Goal: Task Accomplishment & Management: Use online tool/utility

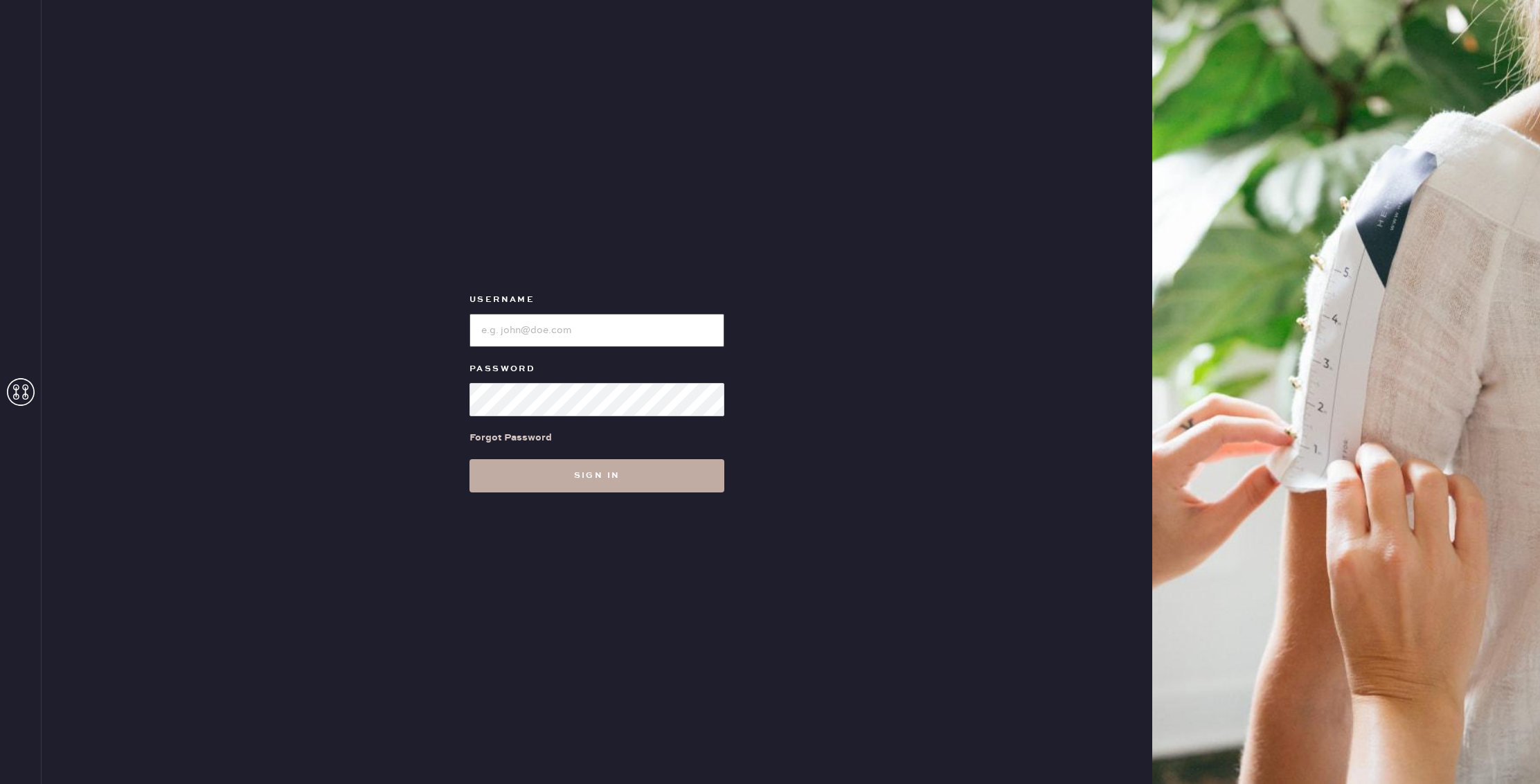
type input "reformationflatiron"
click at [641, 491] on button "Sign in" at bounding box center [597, 475] width 255 height 33
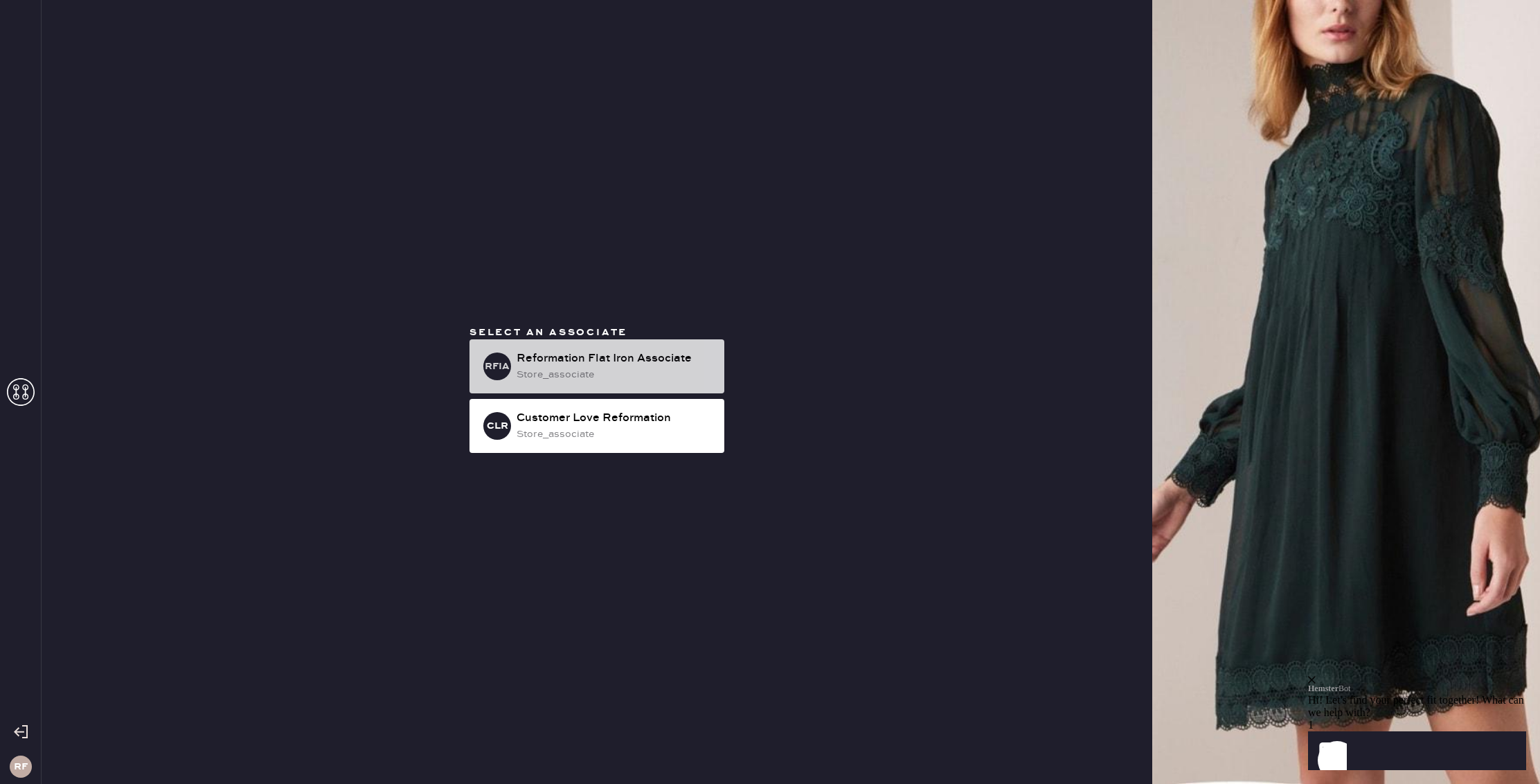
click at [627, 358] on div "Reformation Flat Iron Associate" at bounding box center [615, 359] width 197 height 17
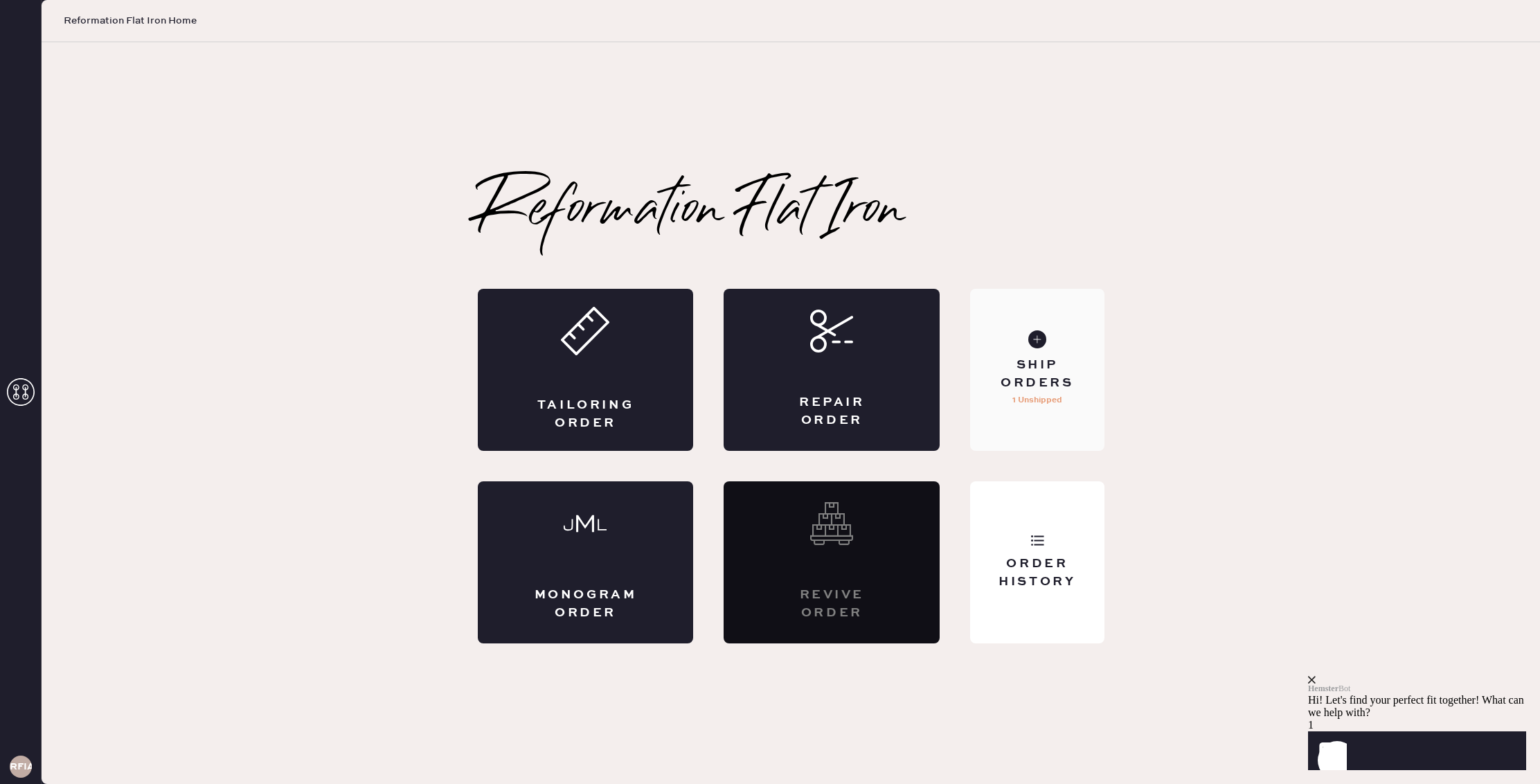
click at [1073, 406] on div "Ship Orders 1 Unshipped" at bounding box center [1037, 370] width 134 height 162
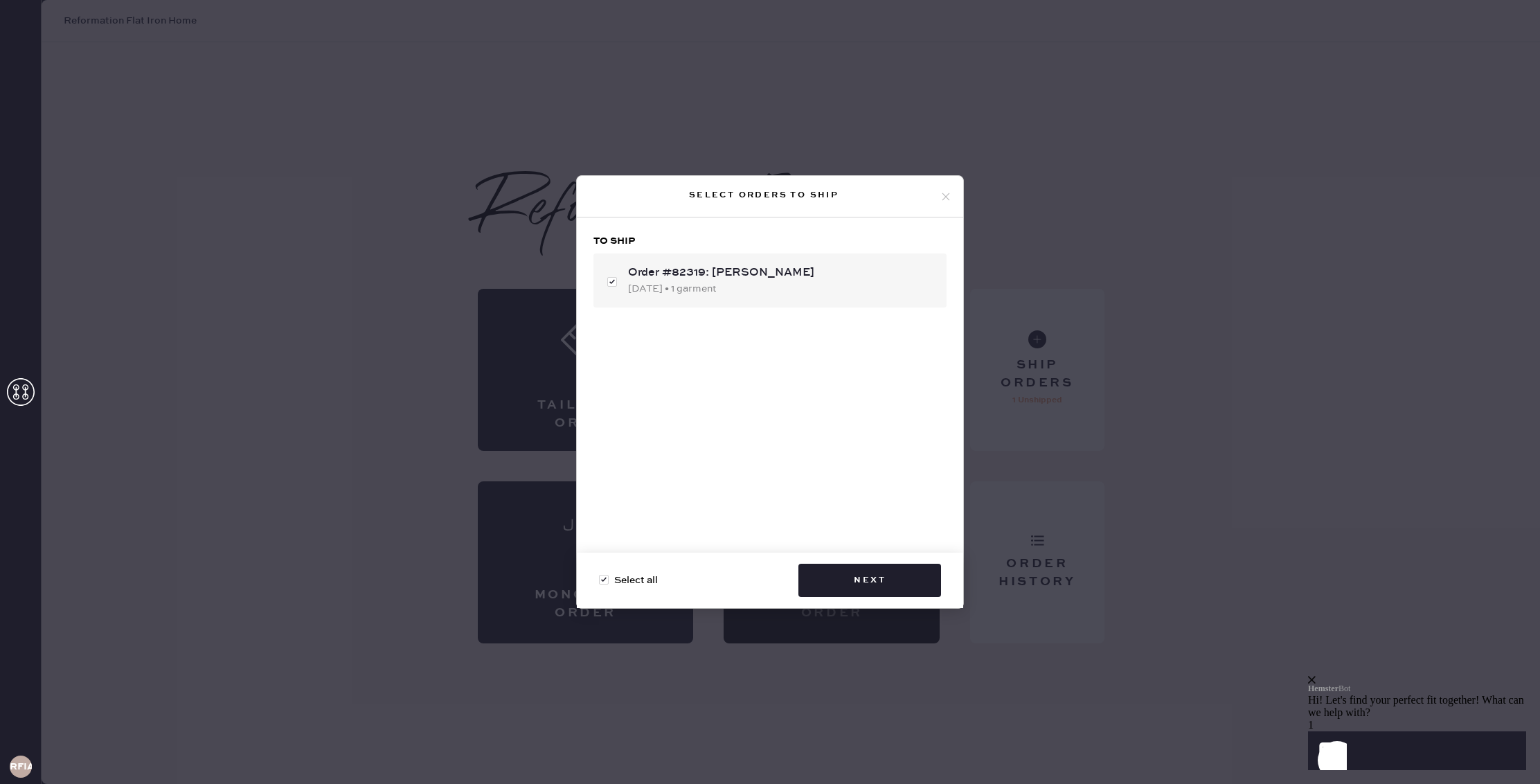
click at [866, 561] on div "Select all Next" at bounding box center [769, 580] width 386 height 56
click at [880, 576] on button "Next" at bounding box center [869, 580] width 143 height 33
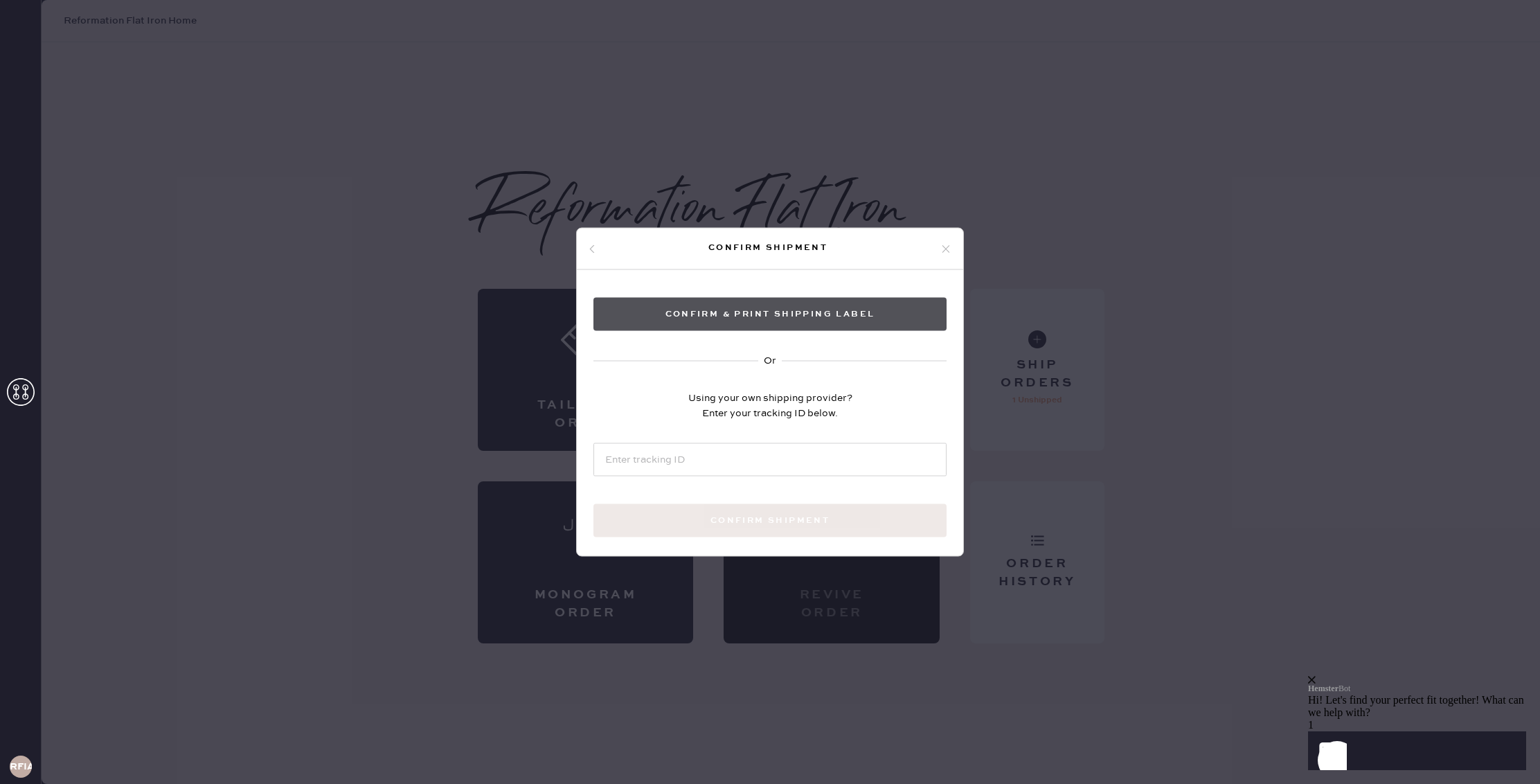
click at [828, 326] on button "Confirm & Print shipping label" at bounding box center [770, 314] width 353 height 33
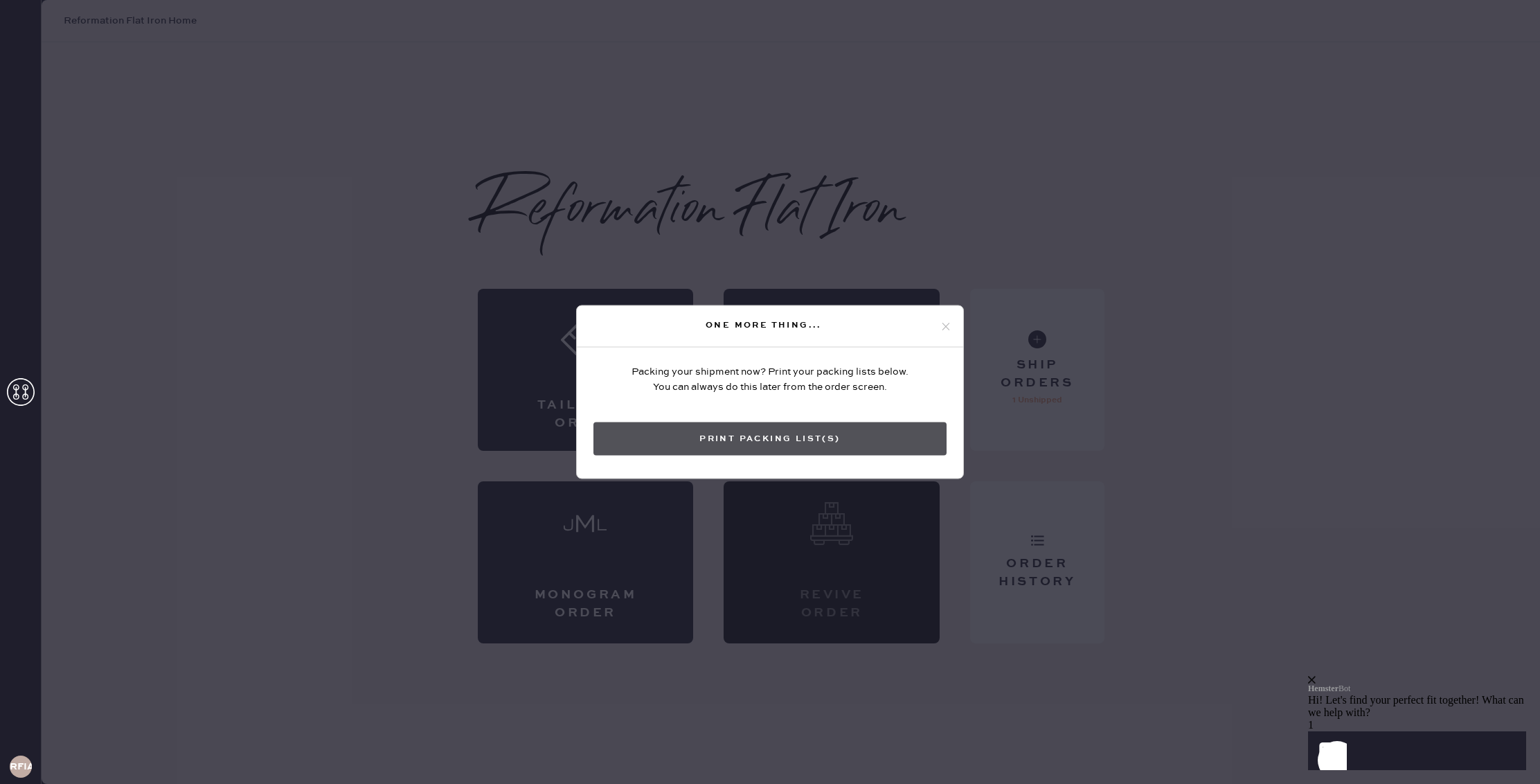
click at [873, 435] on button "Print Packing List(s)" at bounding box center [770, 439] width 353 height 33
